Goal: Find specific page/section: Find specific page/section

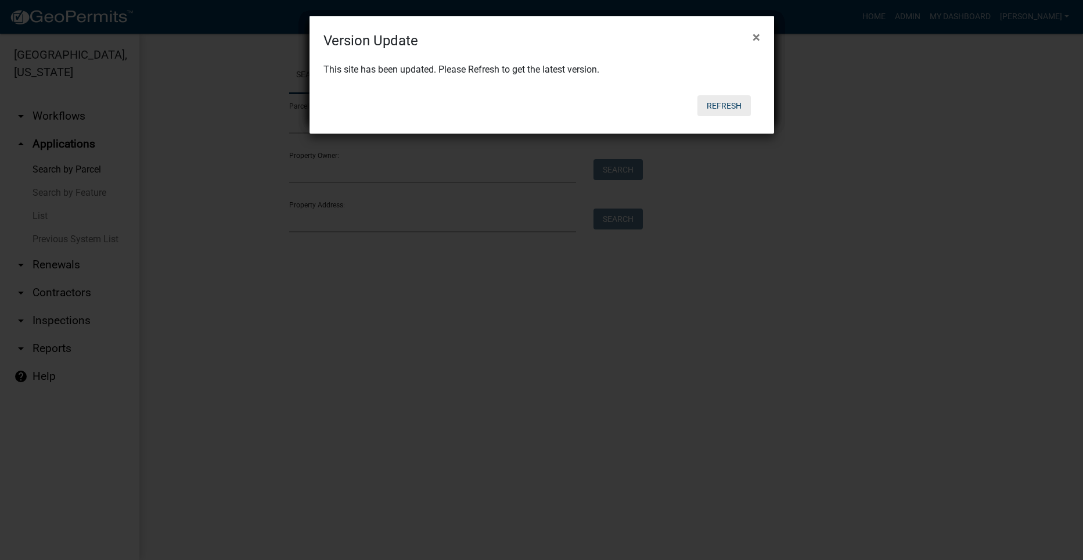
click at [717, 100] on button "Refresh" at bounding box center [723, 105] width 53 height 21
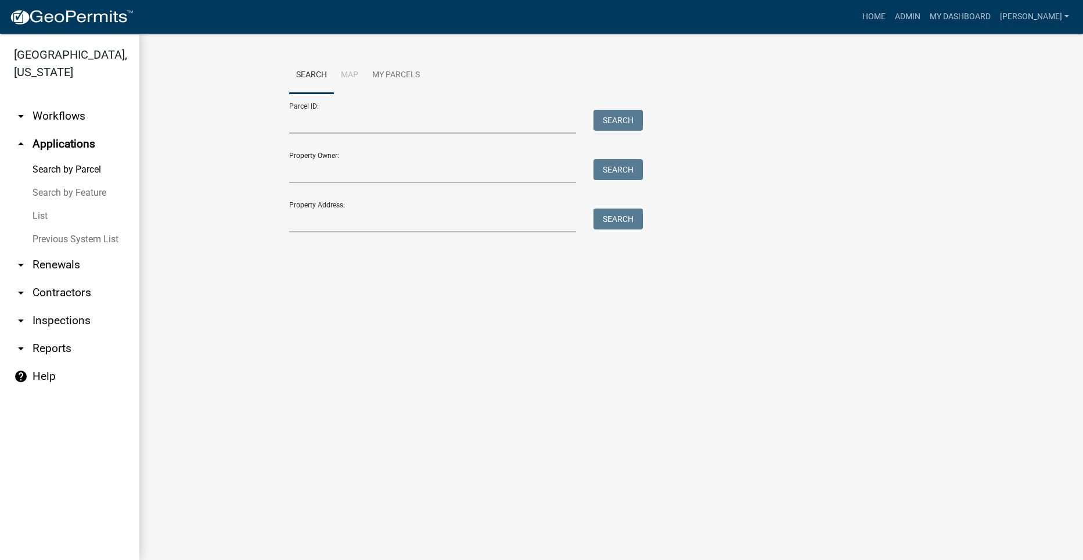
click at [46, 130] on link "arrow_drop_up Applications" at bounding box center [69, 144] width 139 height 28
click at [31, 102] on link "arrow_drop_down Workflows" at bounding box center [69, 116] width 139 height 28
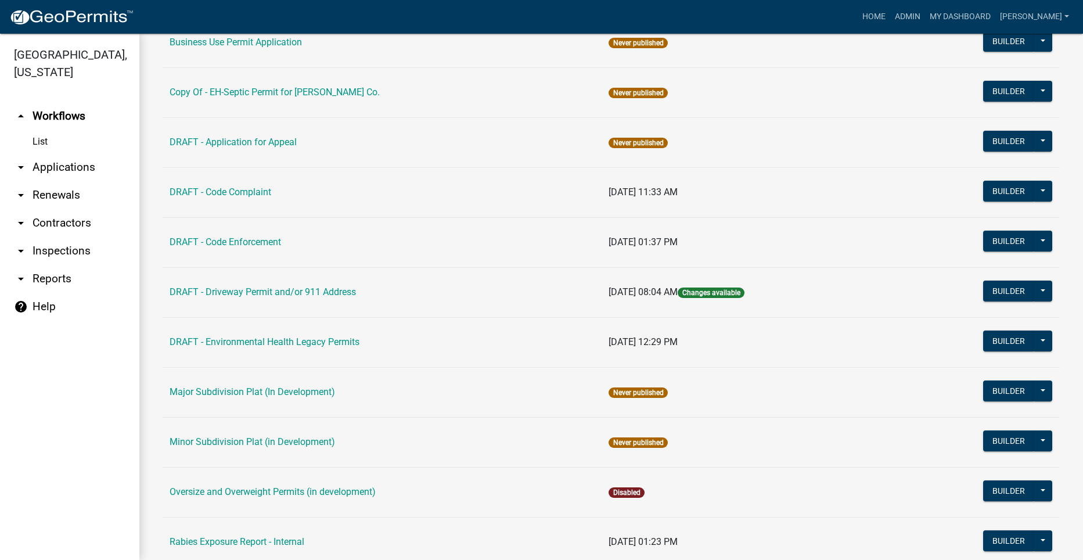
scroll to position [623, 0]
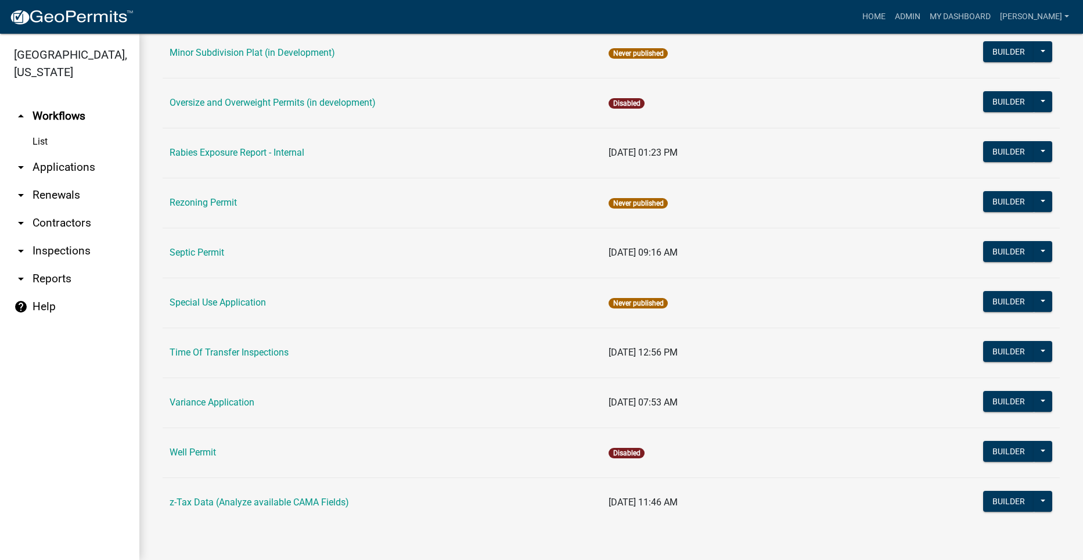
click at [198, 243] on td "Septic Permit" at bounding box center [382, 253] width 439 height 50
click at [193, 249] on link "Septic Permit" at bounding box center [197, 252] width 55 height 11
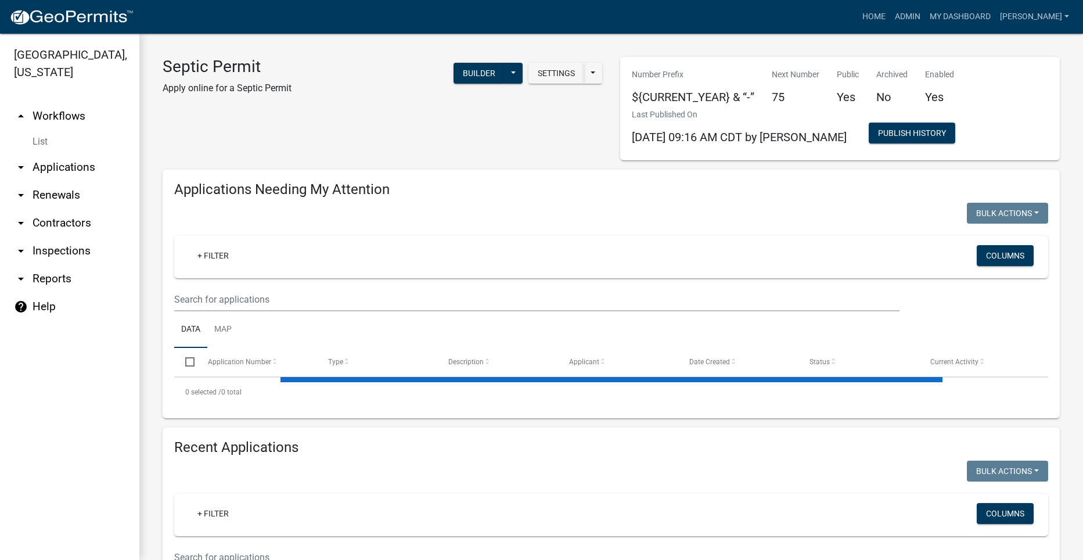
select select "2: 50"
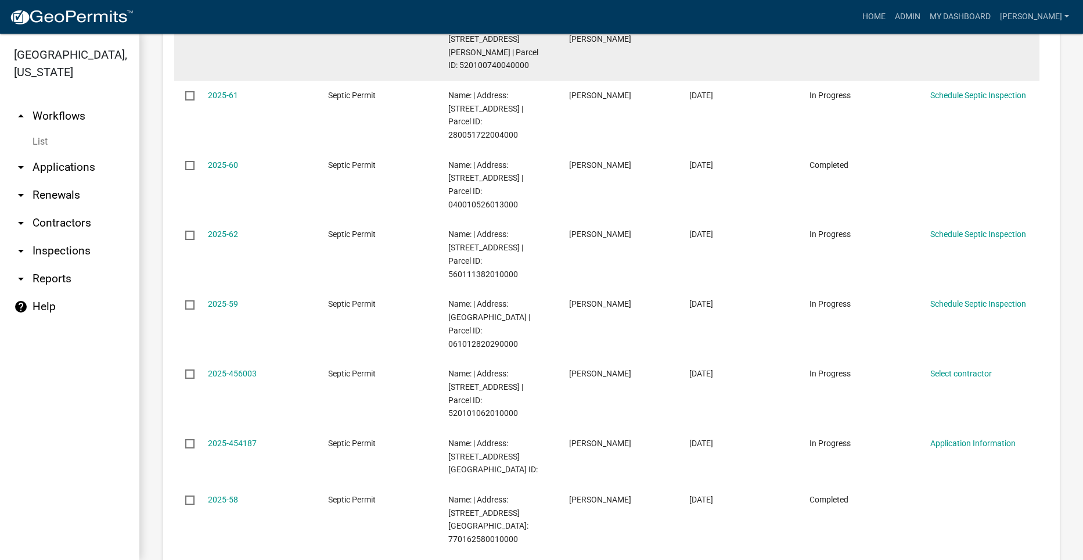
scroll to position [2323, 0]
